Goal: Task Accomplishment & Management: Complete application form

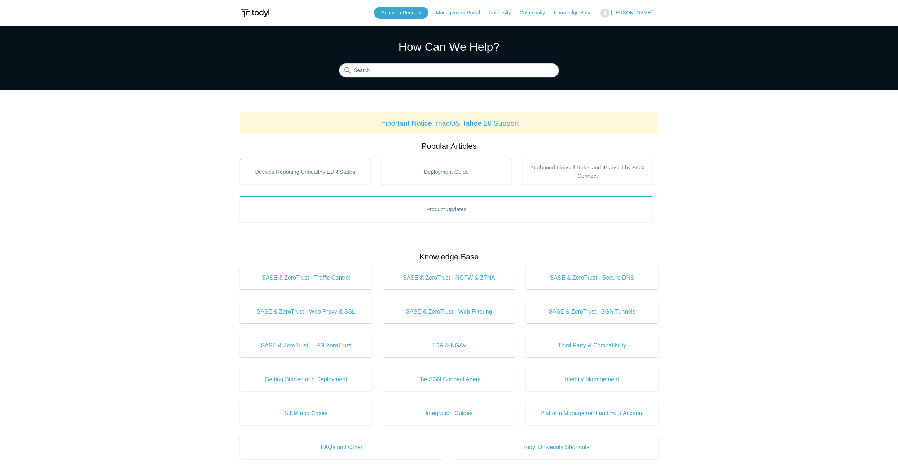
click at [387, 70] on input "Search" at bounding box center [449, 70] width 220 height 14
paste input "Your connectivity to critical Microsoft 365 domains is failing We are detecting…"
type input "Your connectivity to critical Microsoft 365 domains is failing We are detecting…"
click at [444, 70] on input "Search" at bounding box center [449, 70] width 220 height 14
paste input "*.usercontent.microsoft"
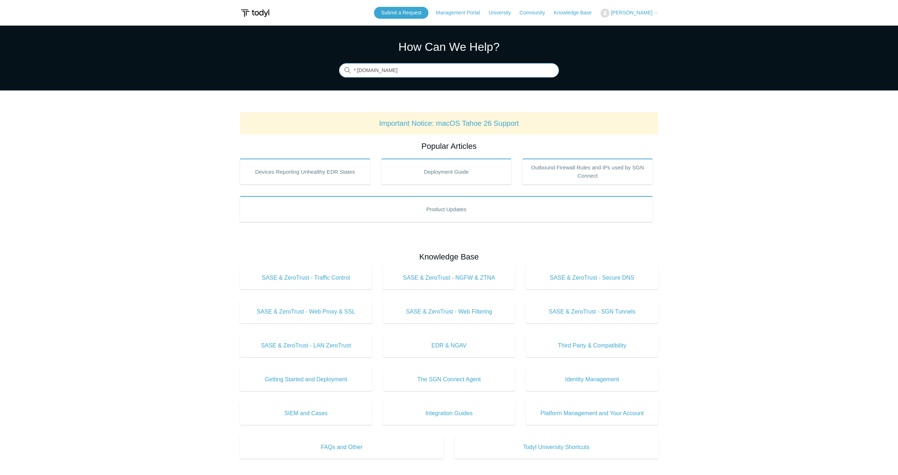
type input "*.usercontent.microsoft"
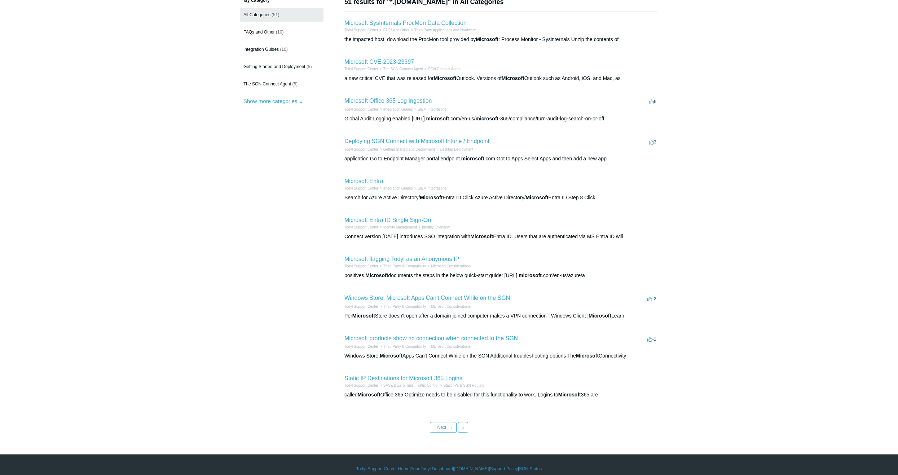
scroll to position [72, 0]
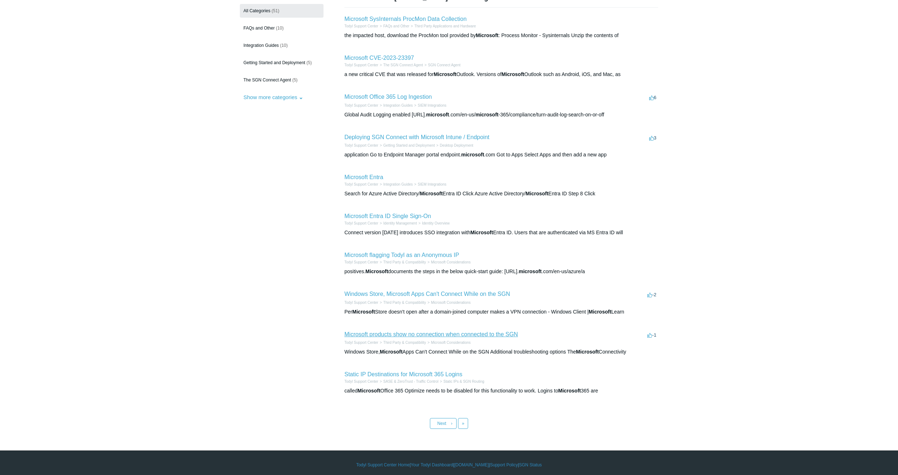
click at [493, 334] on link "Microsoft products show no connection when connected to the SGN" at bounding box center [430, 334] width 173 height 6
click at [438, 422] on span "Next" at bounding box center [441, 423] width 9 height 5
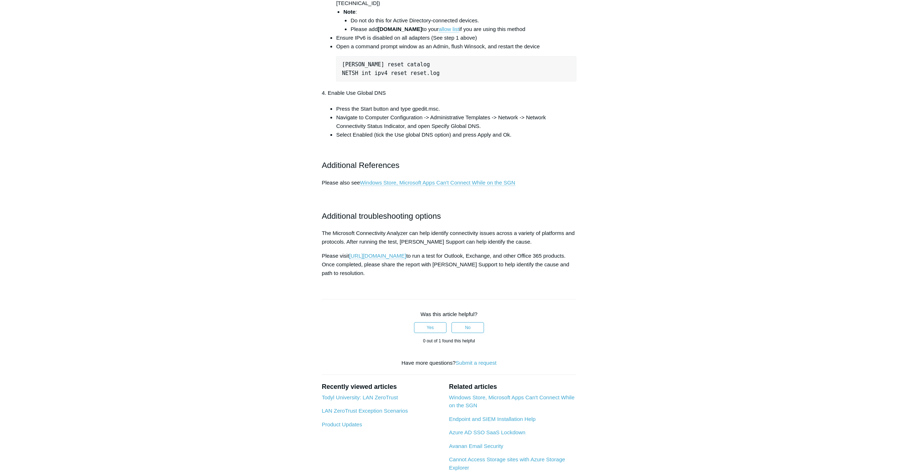
scroll to position [469, 0]
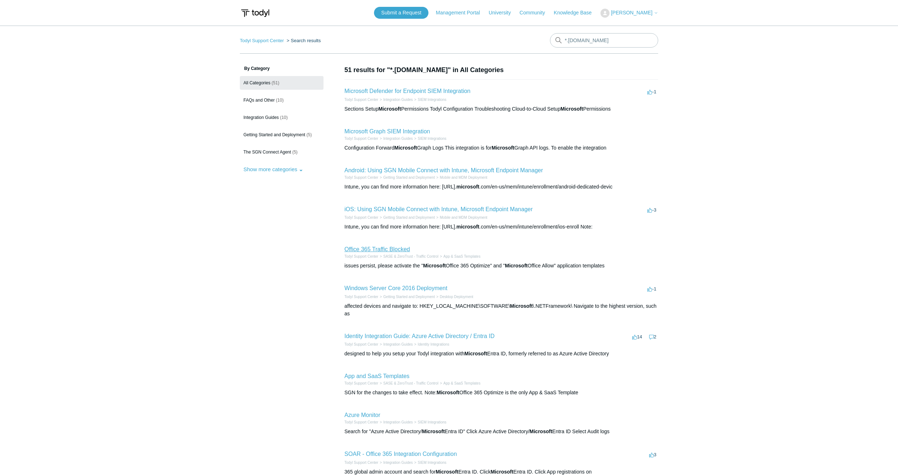
click at [383, 248] on link "Office 365 Traffic Blocked" at bounding box center [377, 249] width 66 height 6
click at [630, 13] on span "[PERSON_NAME]" at bounding box center [631, 13] width 41 height 6
click at [625, 27] on link "My Support Requests" at bounding box center [636, 28] width 70 height 13
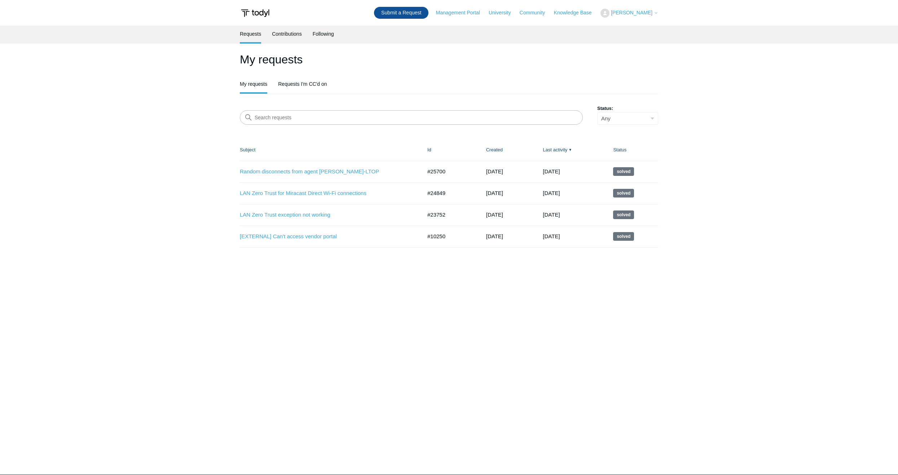
click at [392, 11] on link "Submit a Request" at bounding box center [401, 13] width 54 height 12
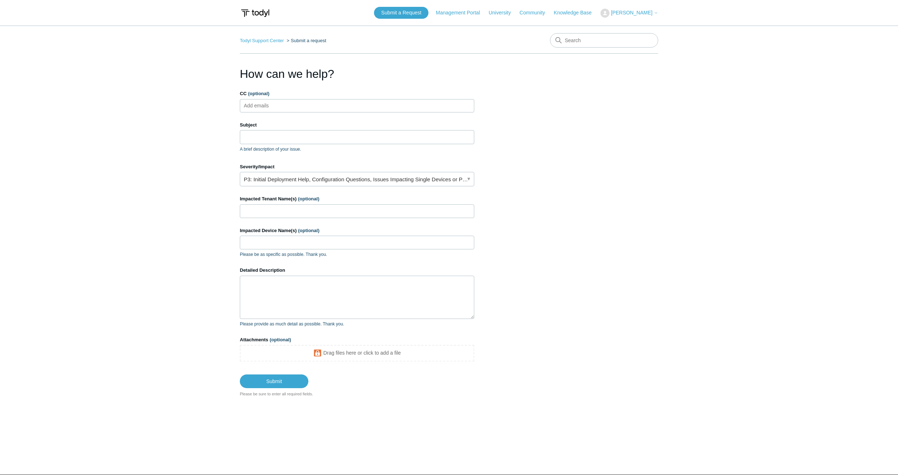
click at [330, 107] on ul "Add emails" at bounding box center [357, 105] width 234 height 13
click at [312, 148] on p "A brief description of your issue." at bounding box center [357, 149] width 234 height 6
click at [310, 139] on input "Subject" at bounding box center [357, 137] width 234 height 14
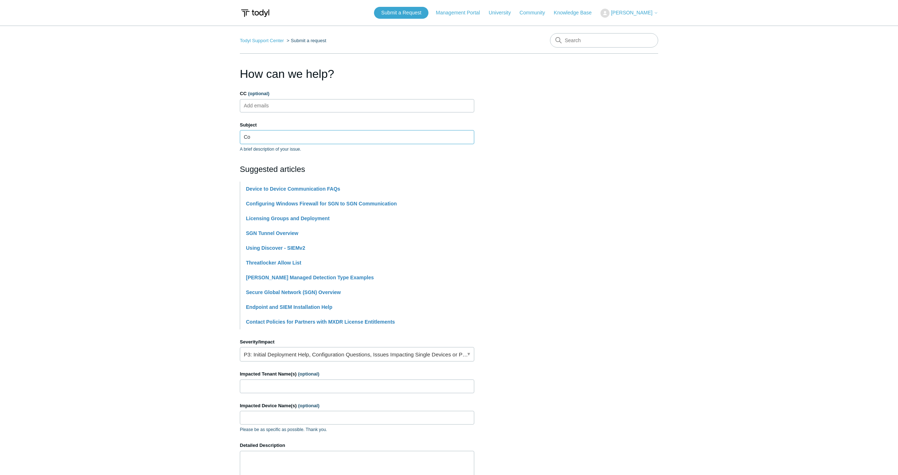
type input "C"
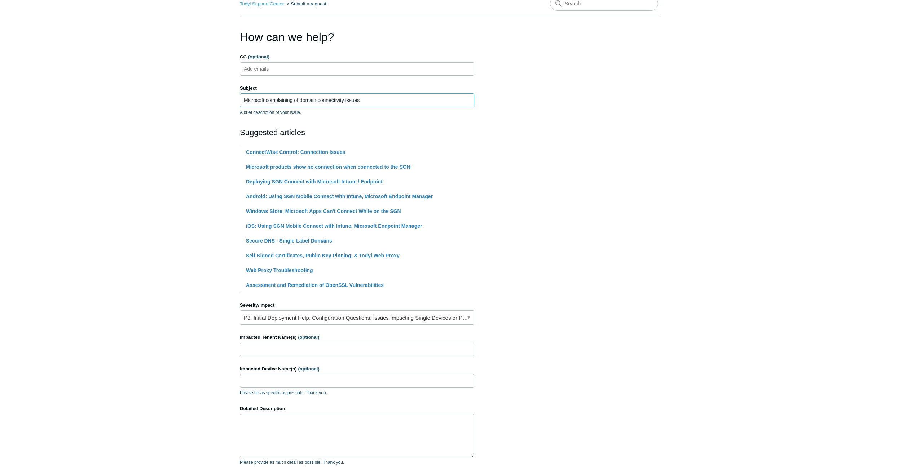
scroll to position [72, 0]
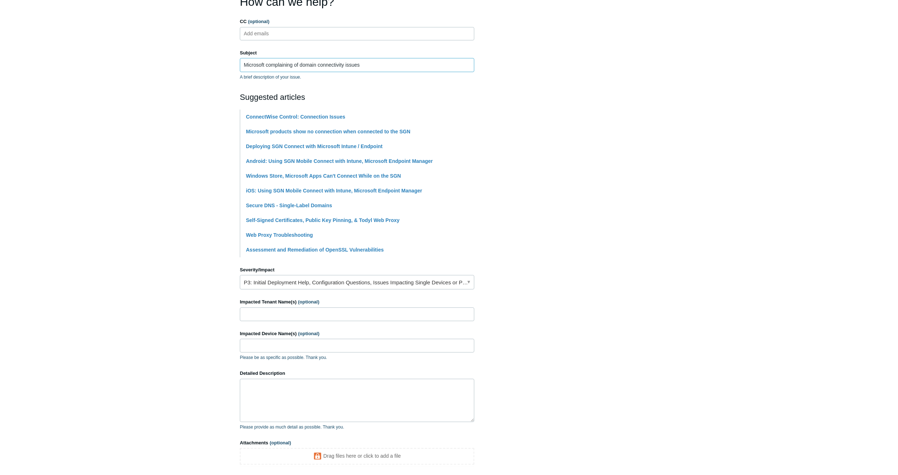
type input "Microsoft complaining of domain connectivity issues"
click at [304, 313] on input "Impacted Tenant Name(s) (optional)" at bounding box center [357, 315] width 234 height 14
type input "[PERSON_NAME] Lighting & Controls"
click at [454, 388] on textarea "We're getting alerted by Microsoft that our endpoints are having connectivity i…" at bounding box center [357, 400] width 234 height 43
paste textarea "*.[DOMAIN_NAME]."
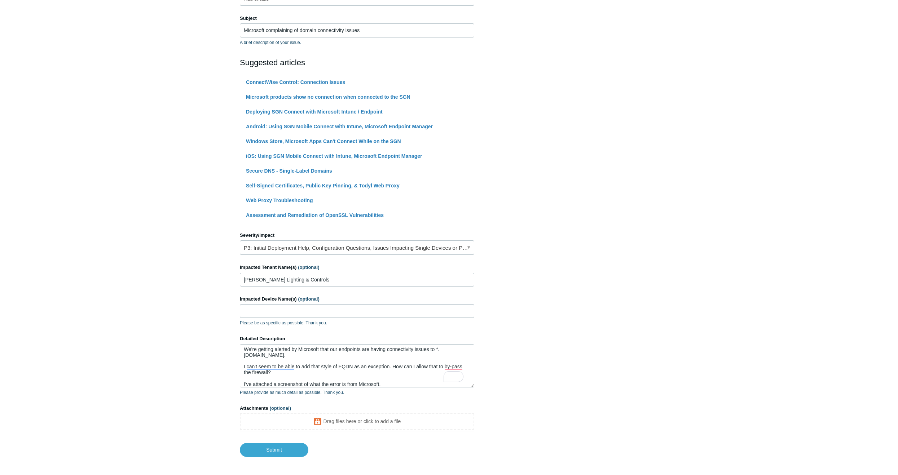
scroll to position [139, 0]
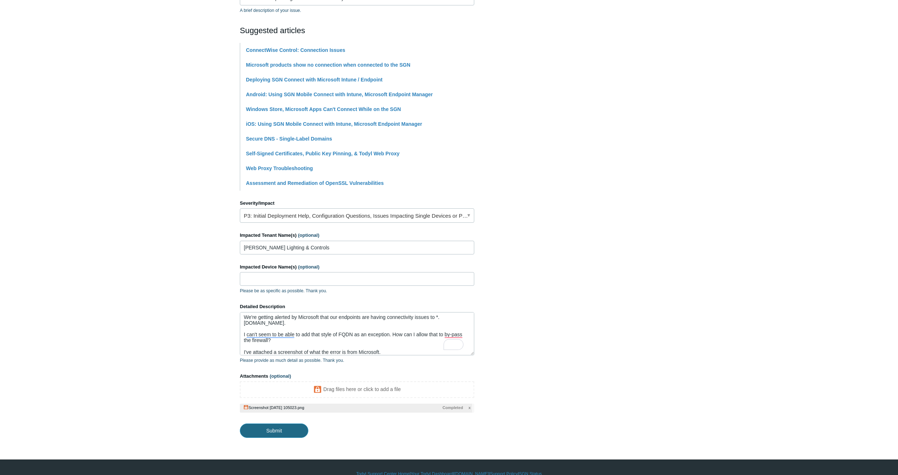
click at [289, 430] on input "Submit" at bounding box center [274, 431] width 69 height 14
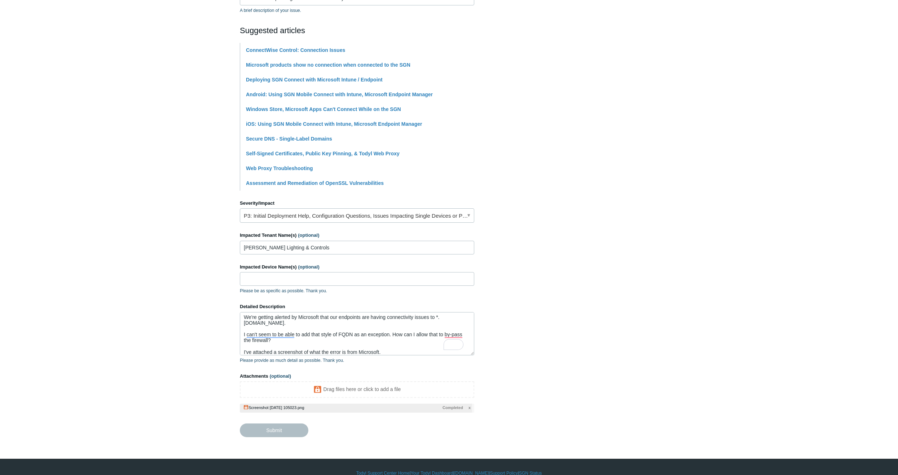
type textarea "We're getting alerted by Microsoft that our endpoints are having connectivity i…"
